Goal: Find specific page/section: Find specific page/section

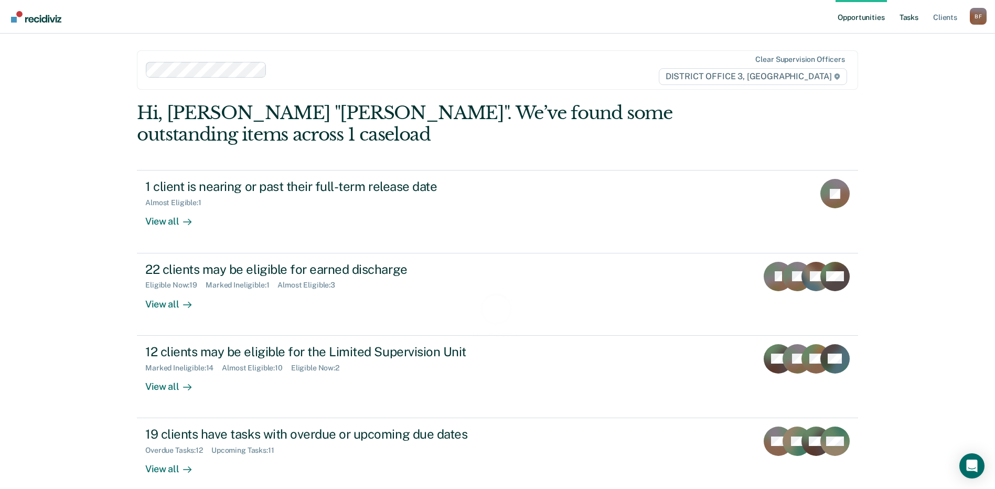
click at [908, 21] on link "Tasks" at bounding box center [909, 17] width 23 height 34
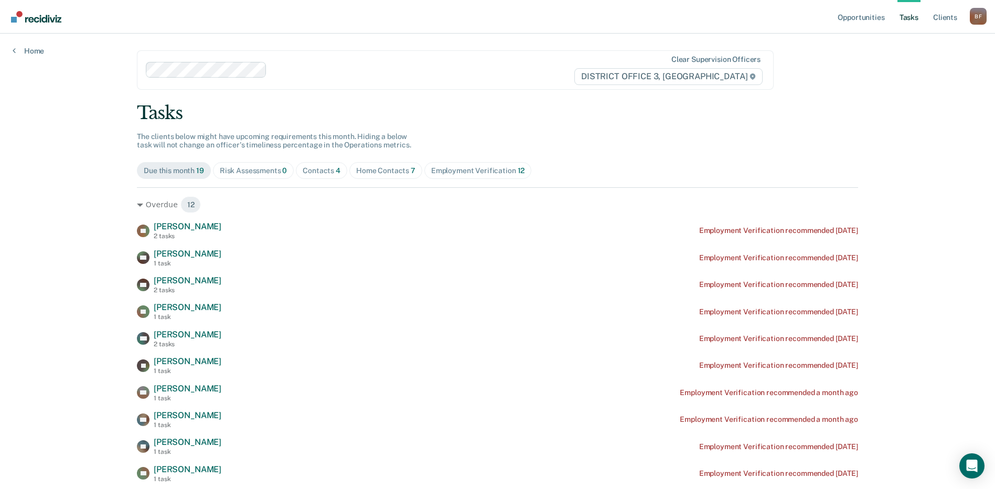
click at [327, 168] on div "Contacts 4" at bounding box center [322, 170] width 38 height 9
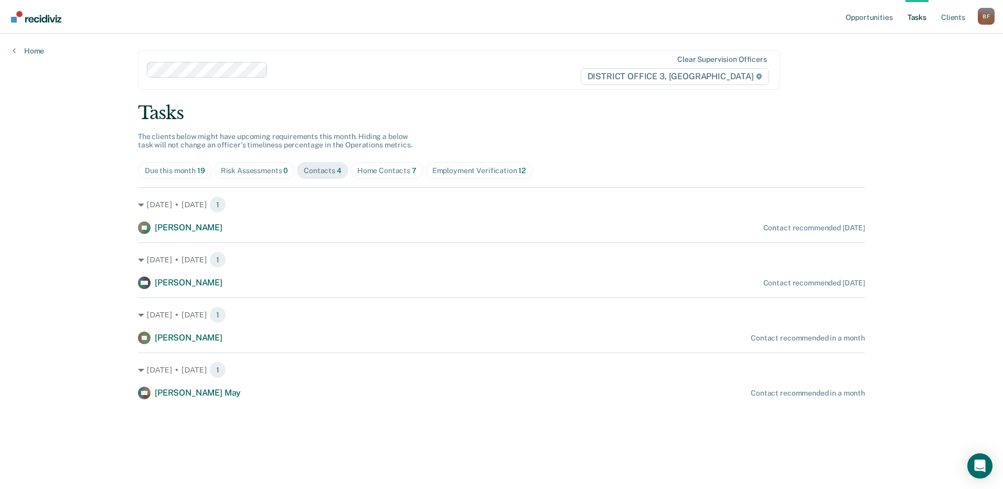
click at [368, 169] on div "Home Contacts 7" at bounding box center [386, 170] width 59 height 9
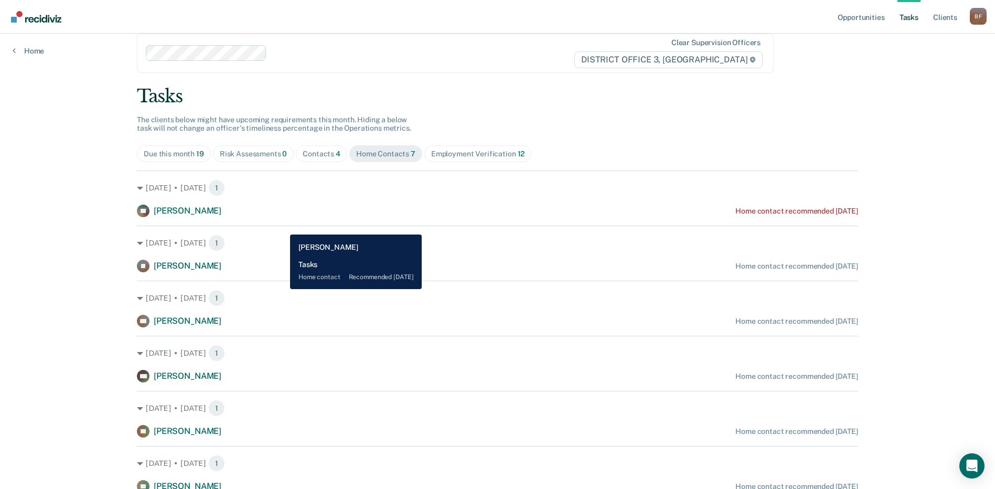
scroll to position [13, 0]
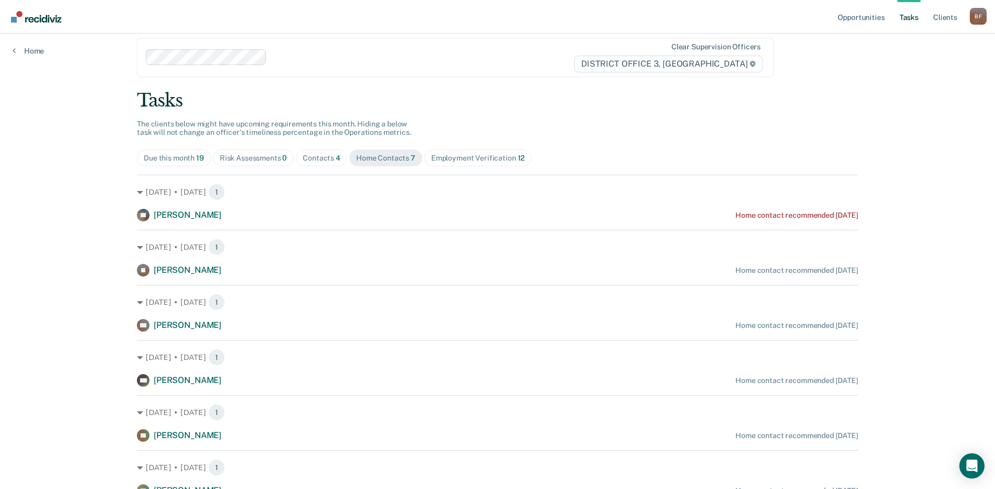
click at [492, 157] on div "Employment Verification 12" at bounding box center [477, 158] width 93 height 9
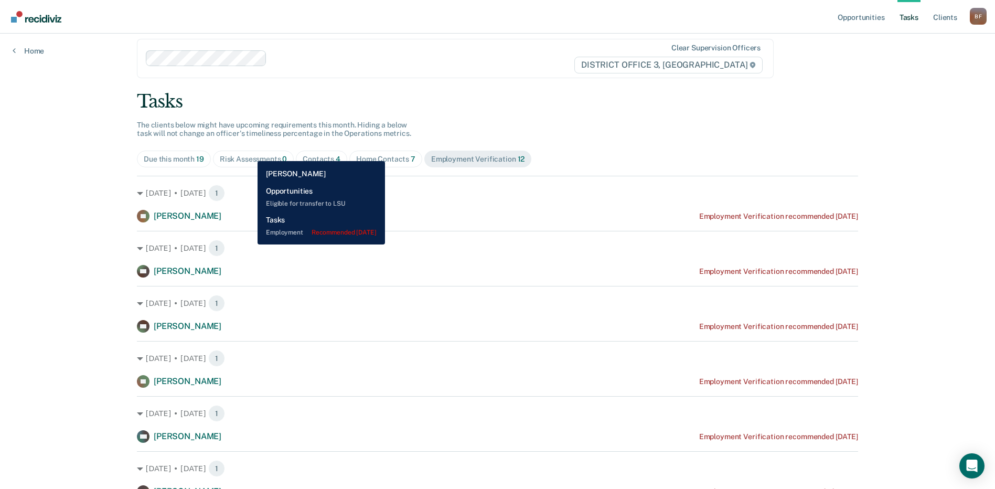
scroll to position [0, 0]
